Goal: Ask a question: Seek information or help from site administrators or community

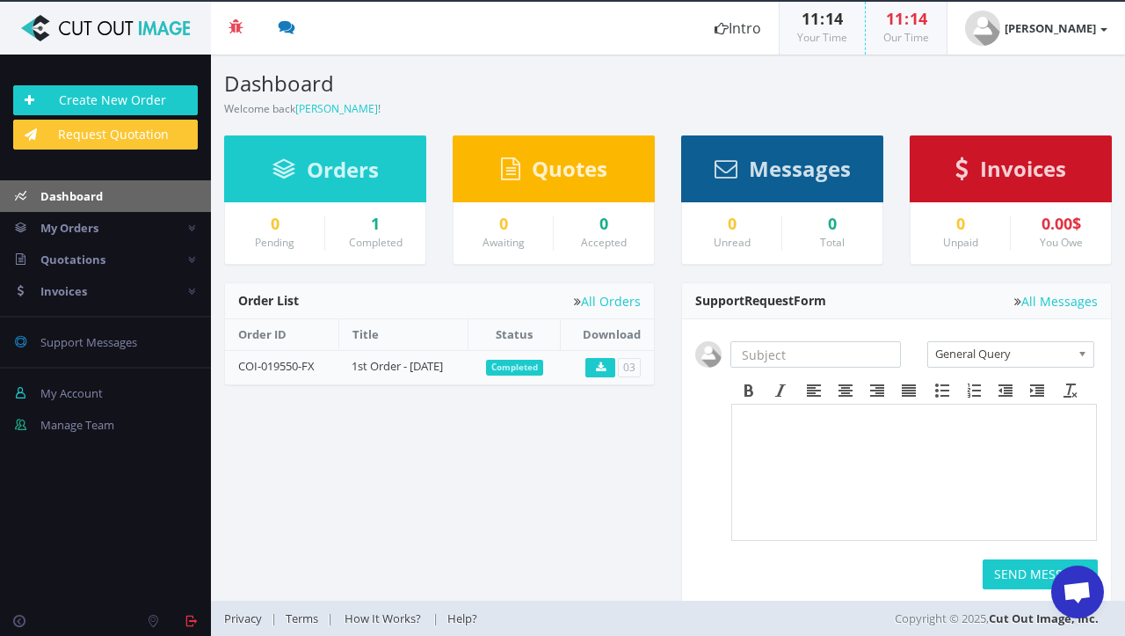
click at [370, 222] on div "1" at bounding box center [375, 224] width 74 height 18
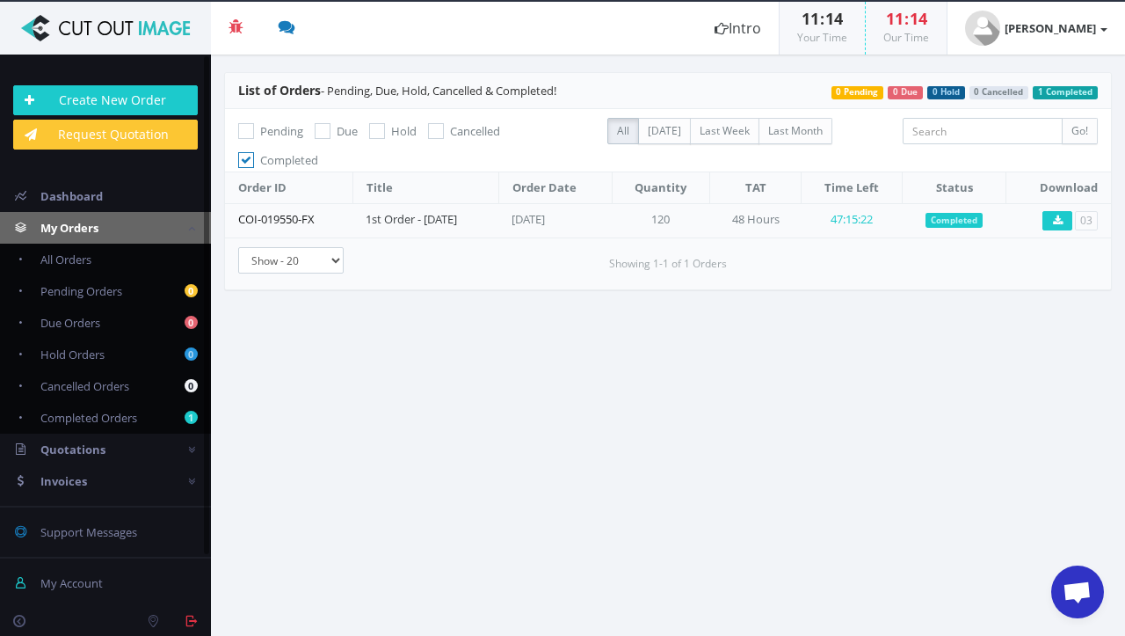
drag, startPoint x: 322, startPoint y: 221, endPoint x: 238, endPoint y: 221, distance: 83.5
click at [237, 221] on td "COI-019550-FX" at bounding box center [288, 220] width 127 height 34
copy link "COI-019550-FX"
click at [1068, 582] on span "Open chat" at bounding box center [1077, 593] width 29 height 25
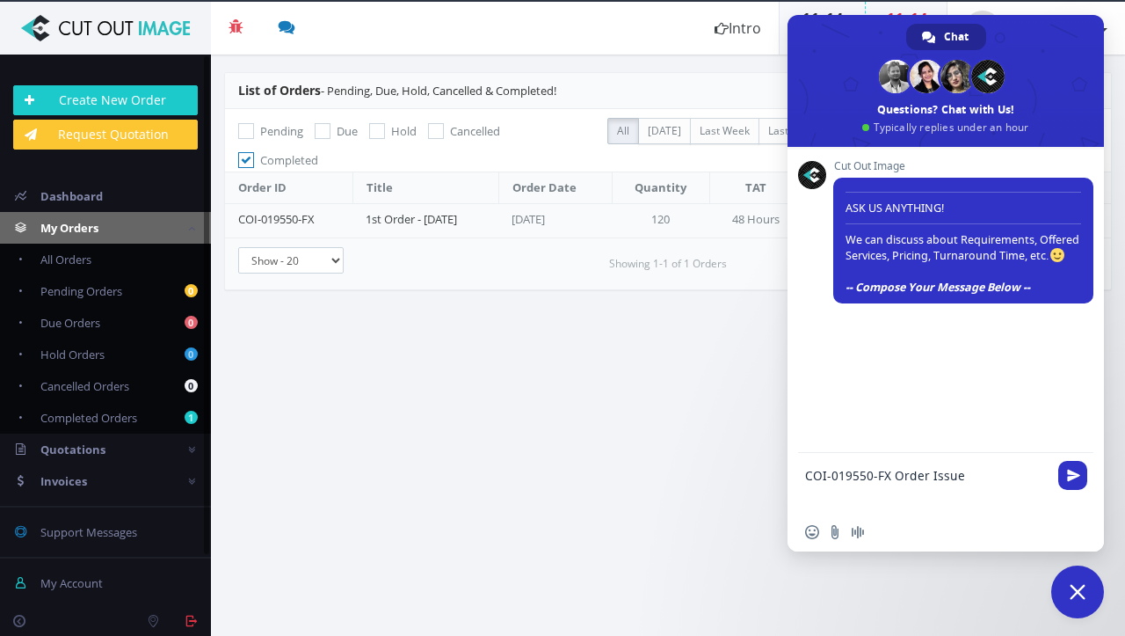
paste textarea "Thank you for the download. On first look at the photos, the cutting looks good…"
type textarea "COI-019550-FX Order Issue Thank you for the download. On first look at the phot…"
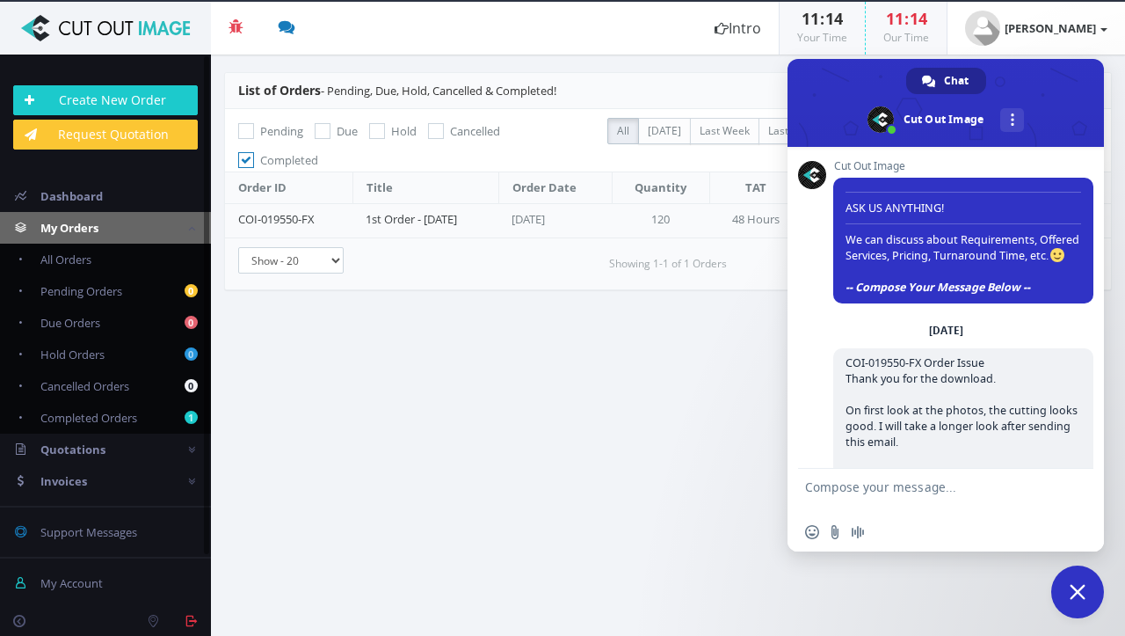
scroll to position [322, 0]
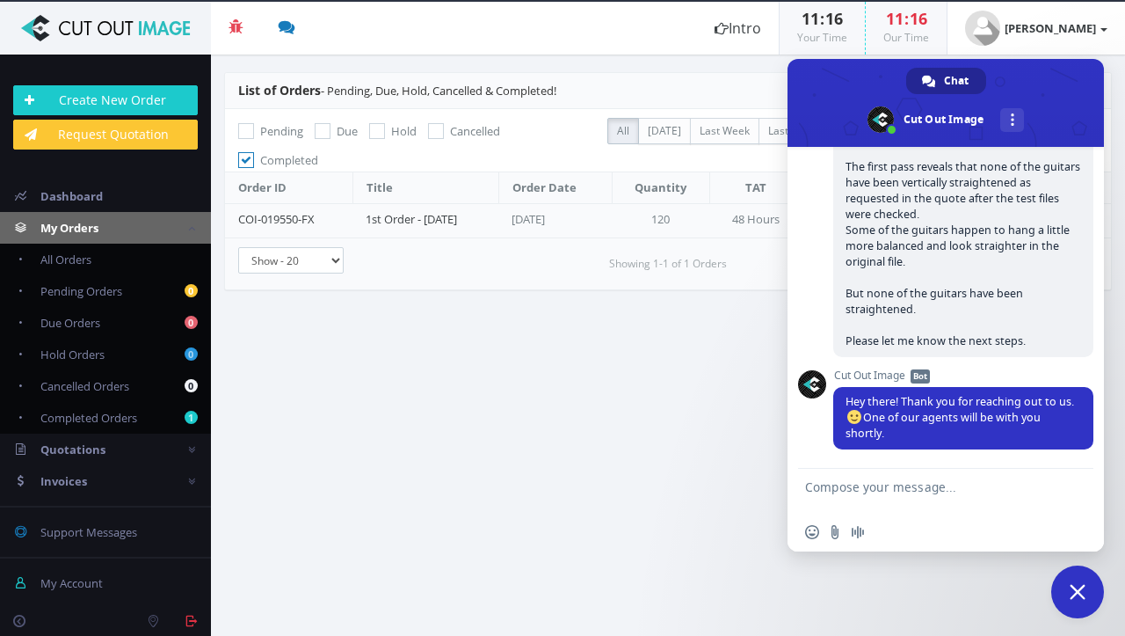
click at [819, 186] on div "Cut Out Image ASK US ANYTHING! We can discuss about Requirements, Offered Servi…" at bounding box center [946, 308] width 316 height 322
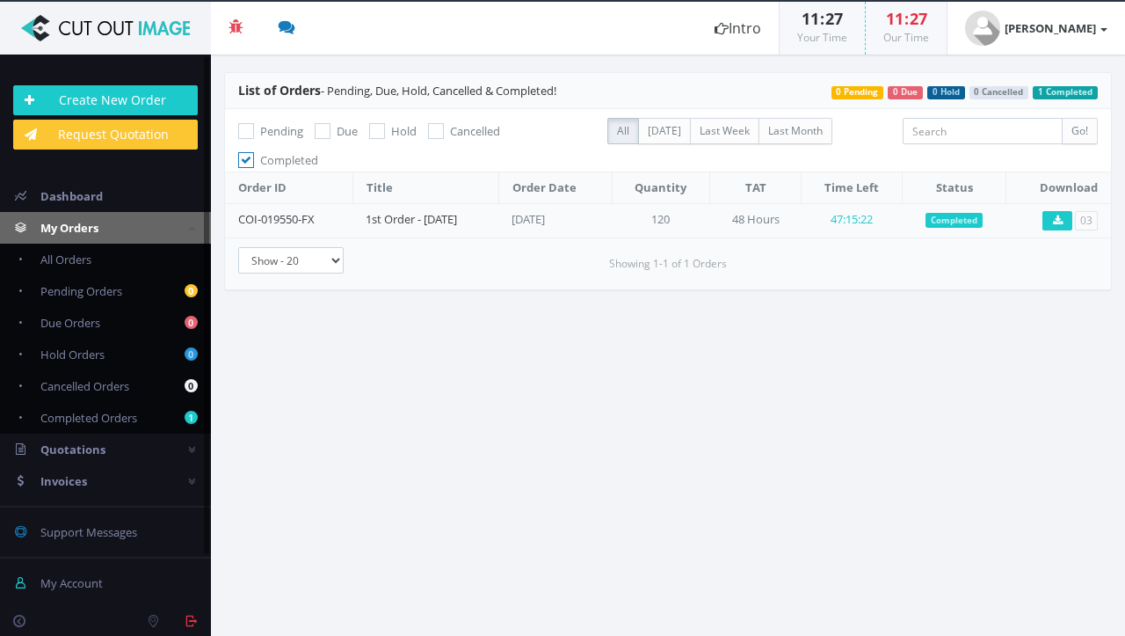
scroll to position [322, 0]
click at [650, 426] on section "List of Orders - Pending, Due, Hold, Cancelled & Completed! 1 Completed 0 Cance…" at bounding box center [668, 345] width 914 height 581
click at [710, 223] on td "120" at bounding box center [661, 220] width 98 height 34
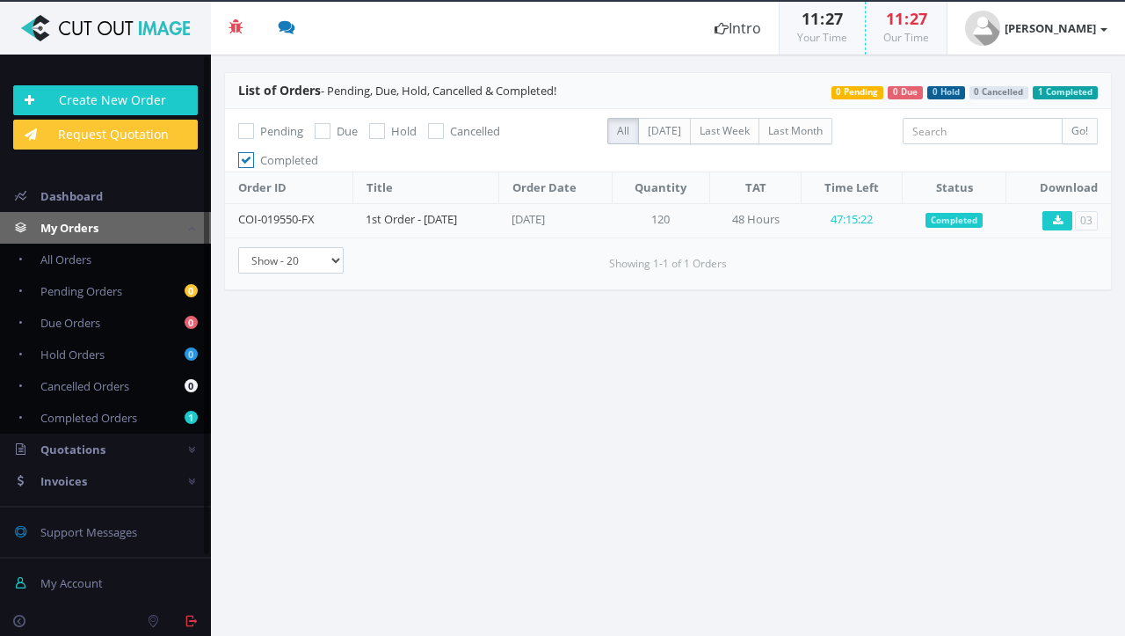
type textarea "G"
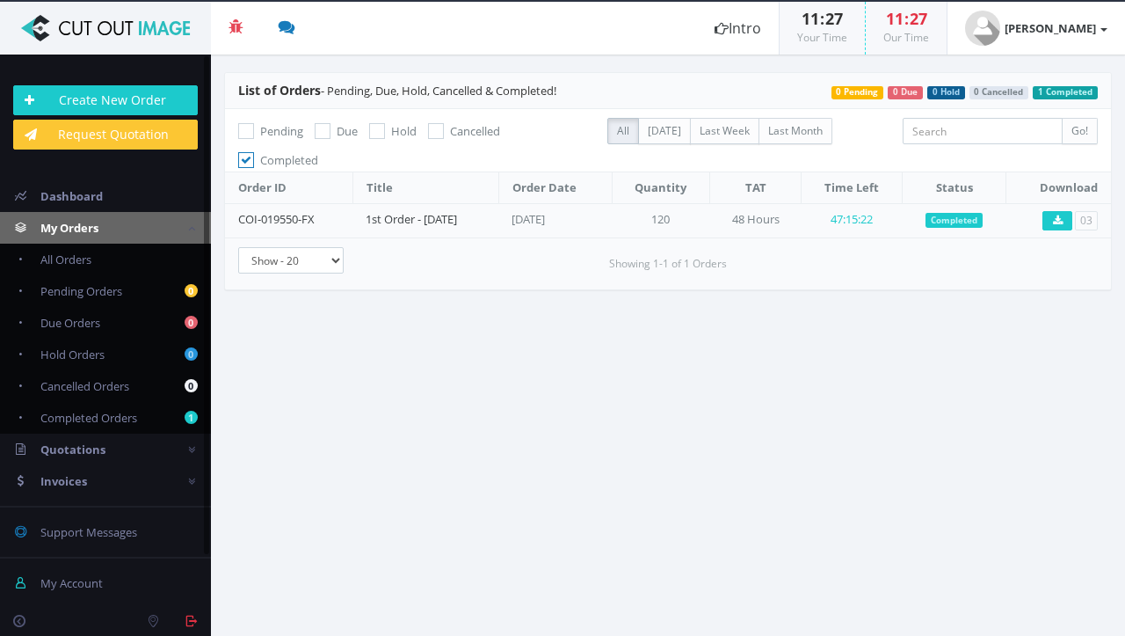
type textarea "T"
type textarea "W"
type textarea "Ok, thank you. Do you have an ETA on the updated files?"
click at [277, 214] on link "COI-019550-FX" at bounding box center [276, 219] width 76 height 16
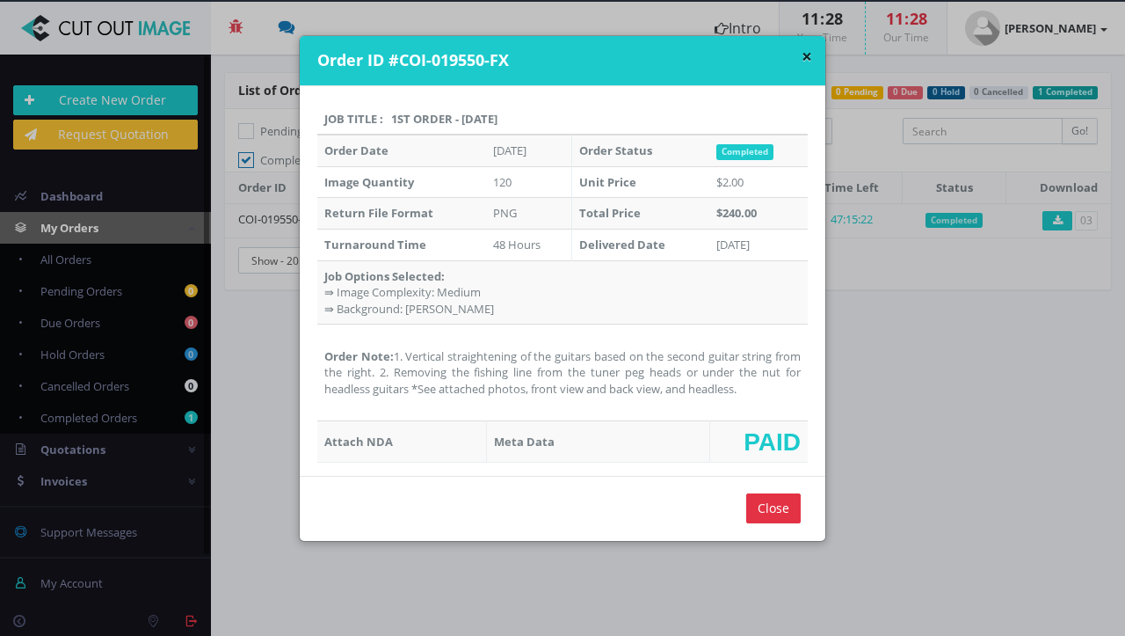
click at [768, 503] on input "Close" at bounding box center [773, 508] width 55 height 30
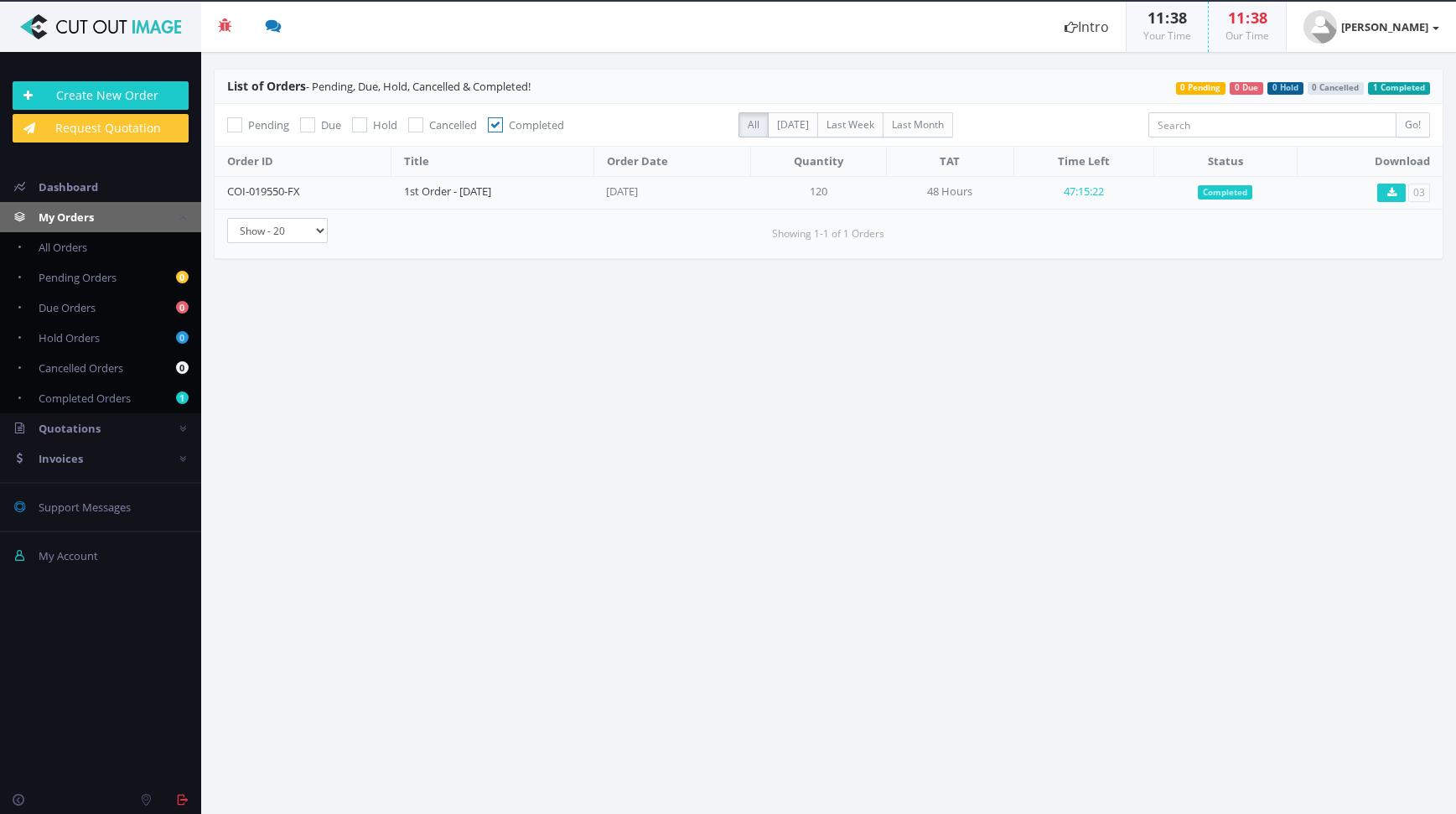
scroll to position [544, 0]
type textarea "W"
type textarea "Ok great thank you"
